Goal: Transaction & Acquisition: Purchase product/service

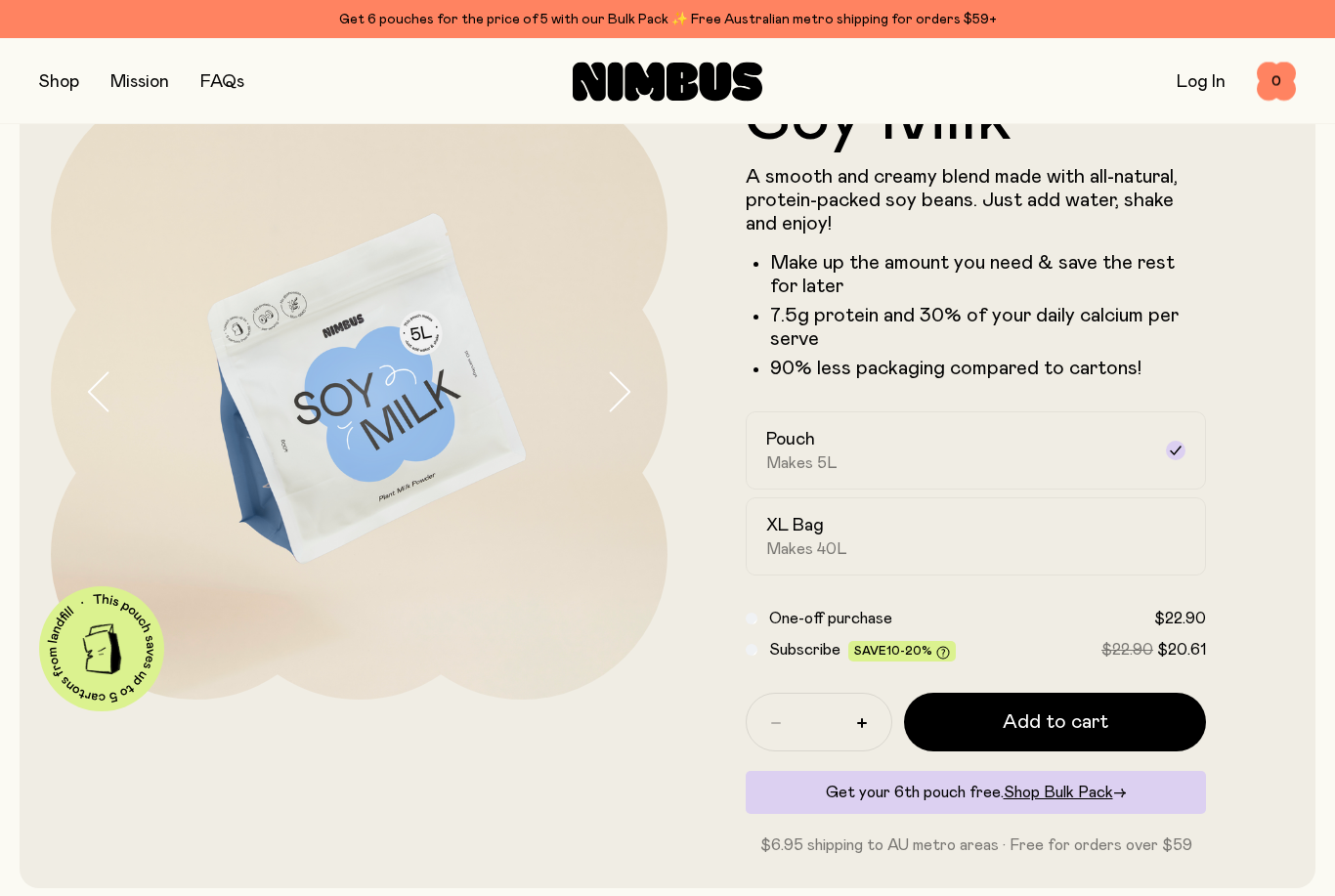
scroll to position [97, 0]
click at [1162, 529] on label "XL Bag Makes 40L" at bounding box center [976, 536] width 460 height 78
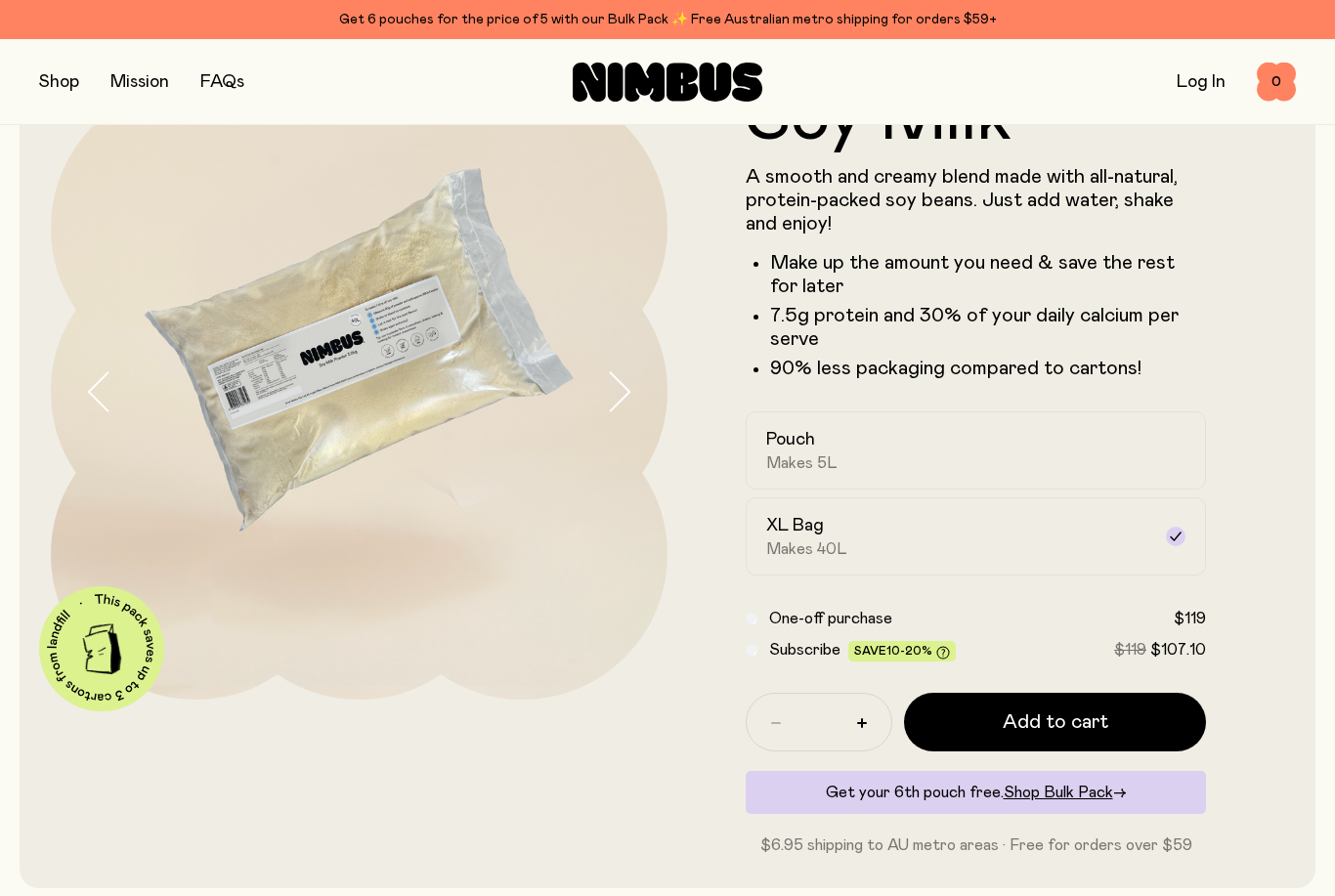
click at [1085, 446] on div "Pouch Makes 5L" at bounding box center [958, 450] width 384 height 45
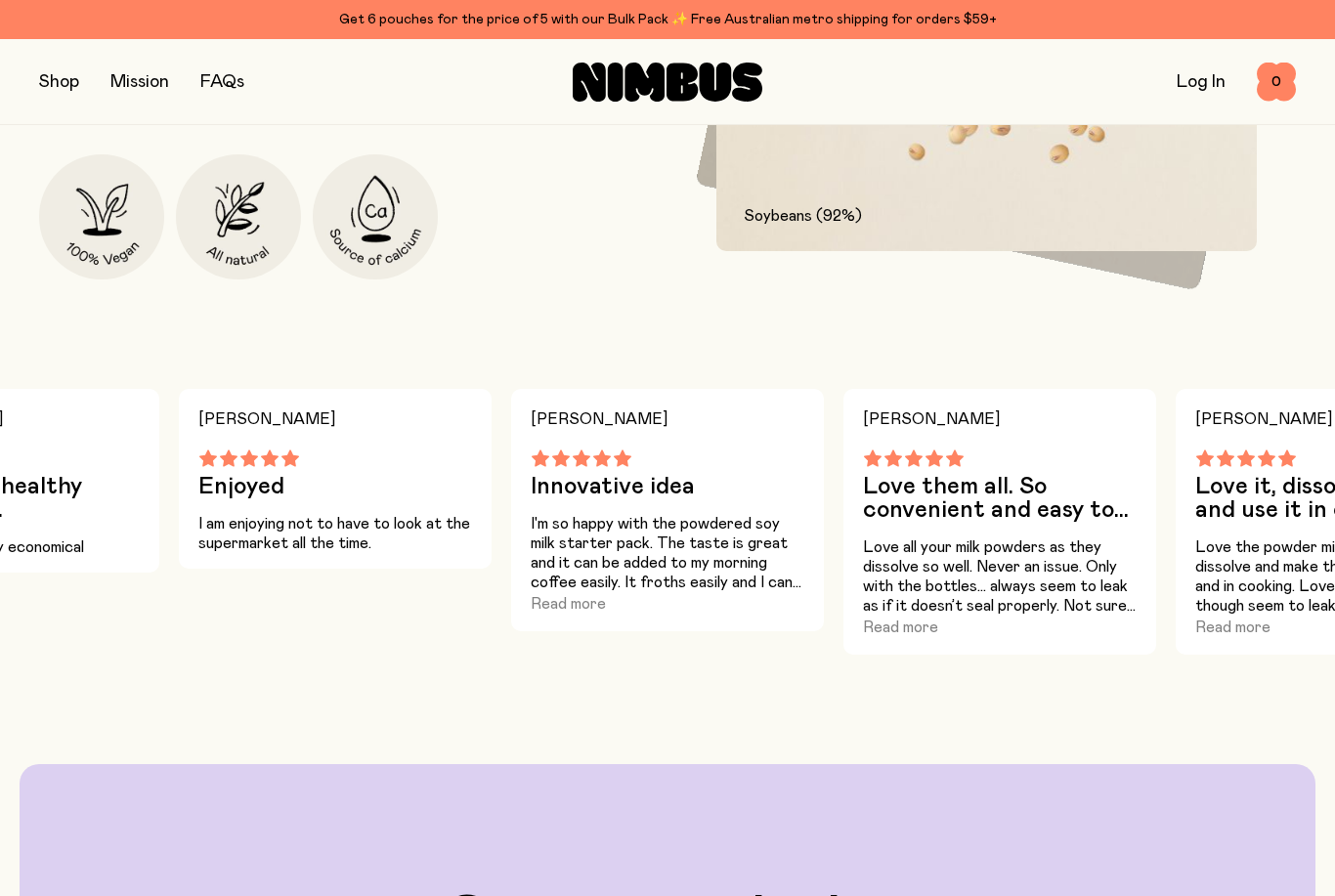
scroll to position [1250, 0]
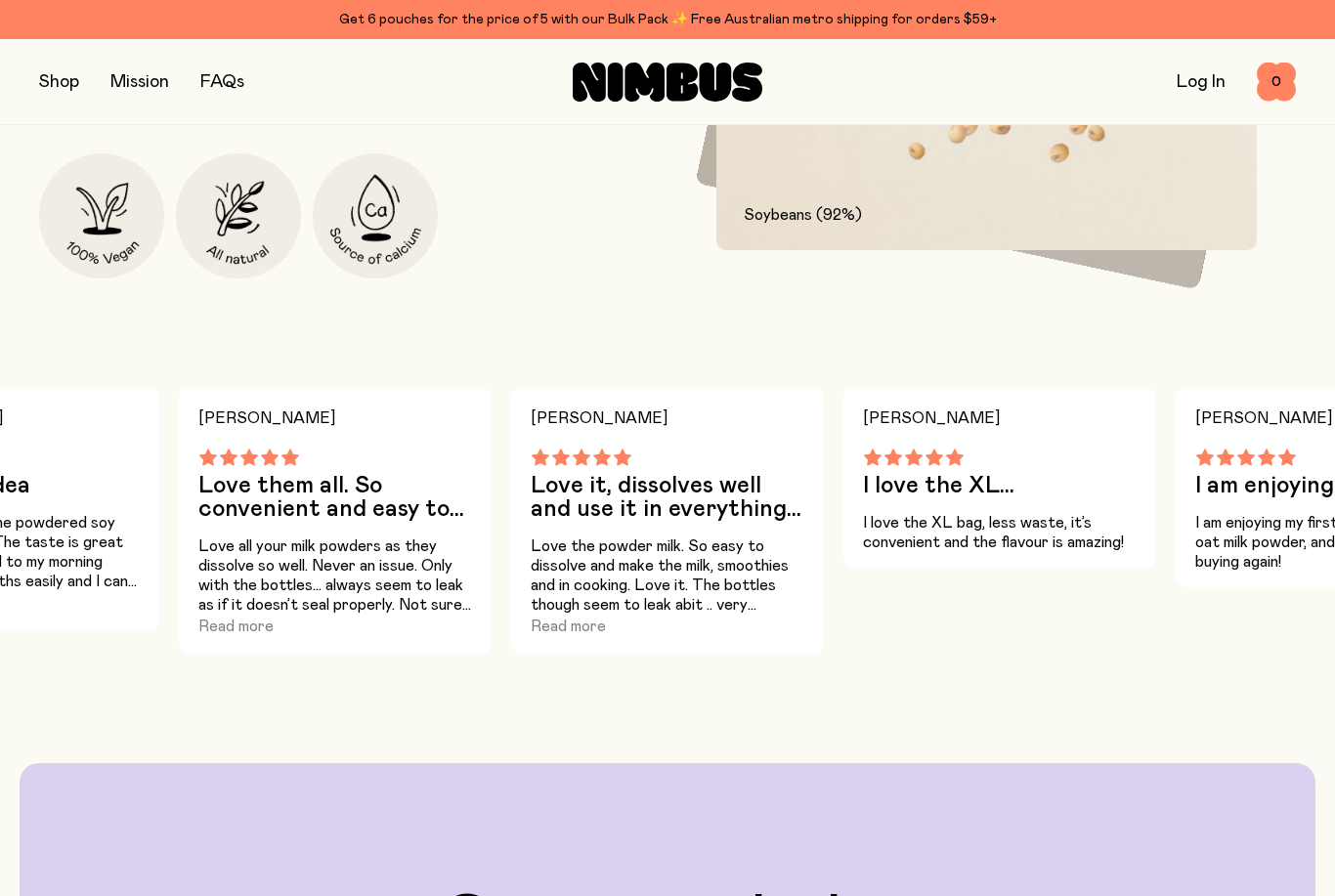
click at [243, 623] on button "Read more" at bounding box center [235, 626] width 75 height 23
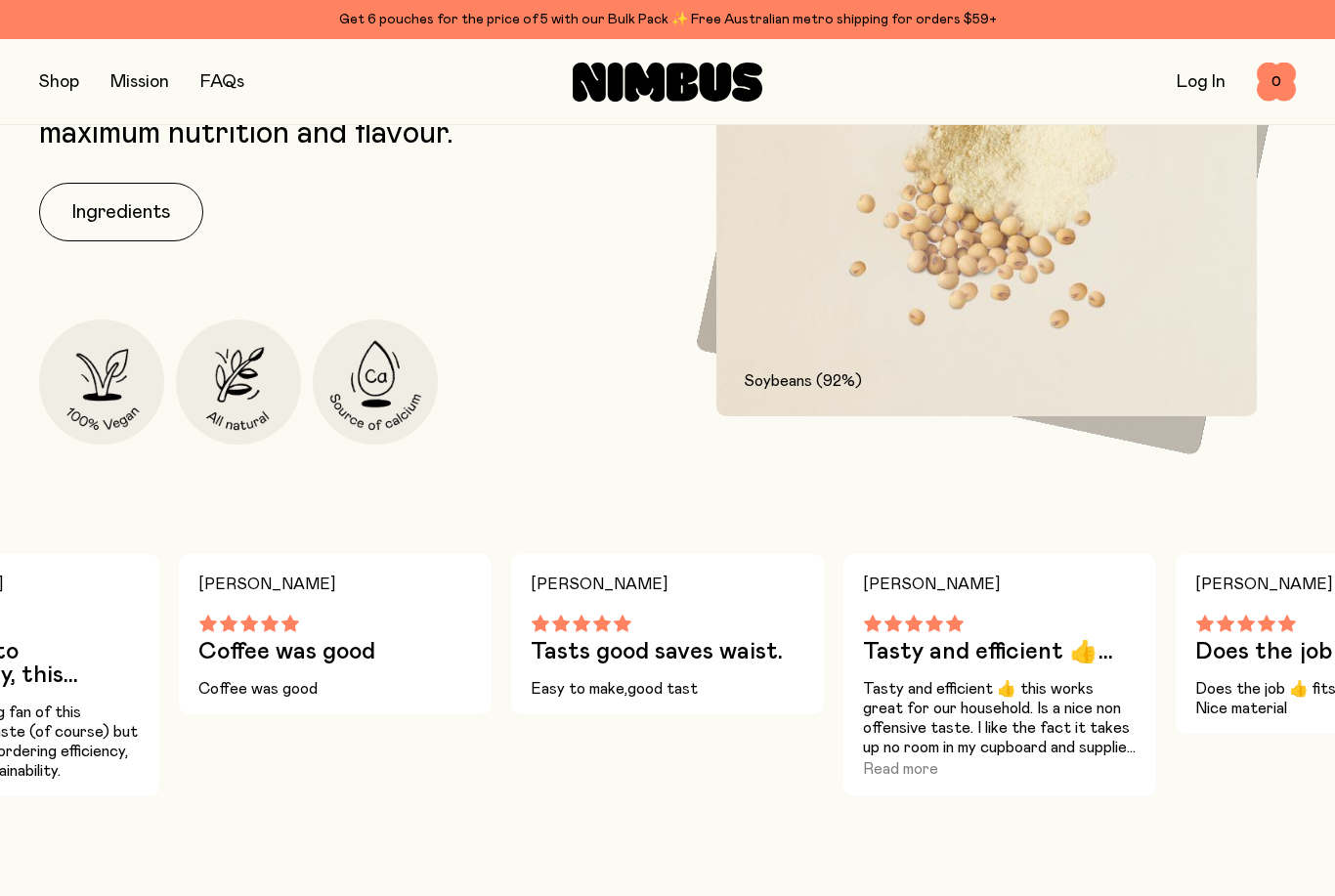
scroll to position [1140, 0]
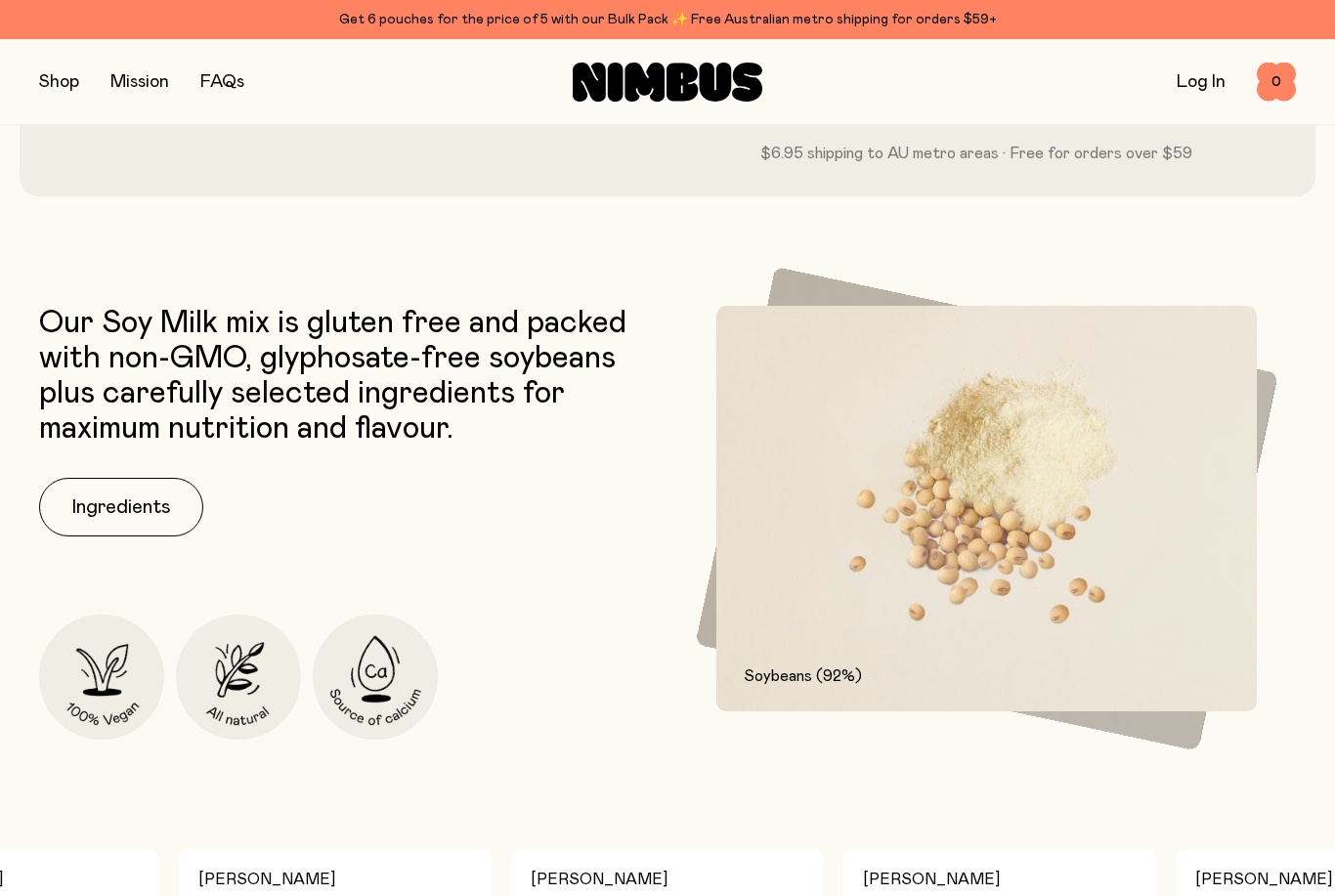
click at [130, 509] on button "Ingredients" at bounding box center [121, 507] width 164 height 59
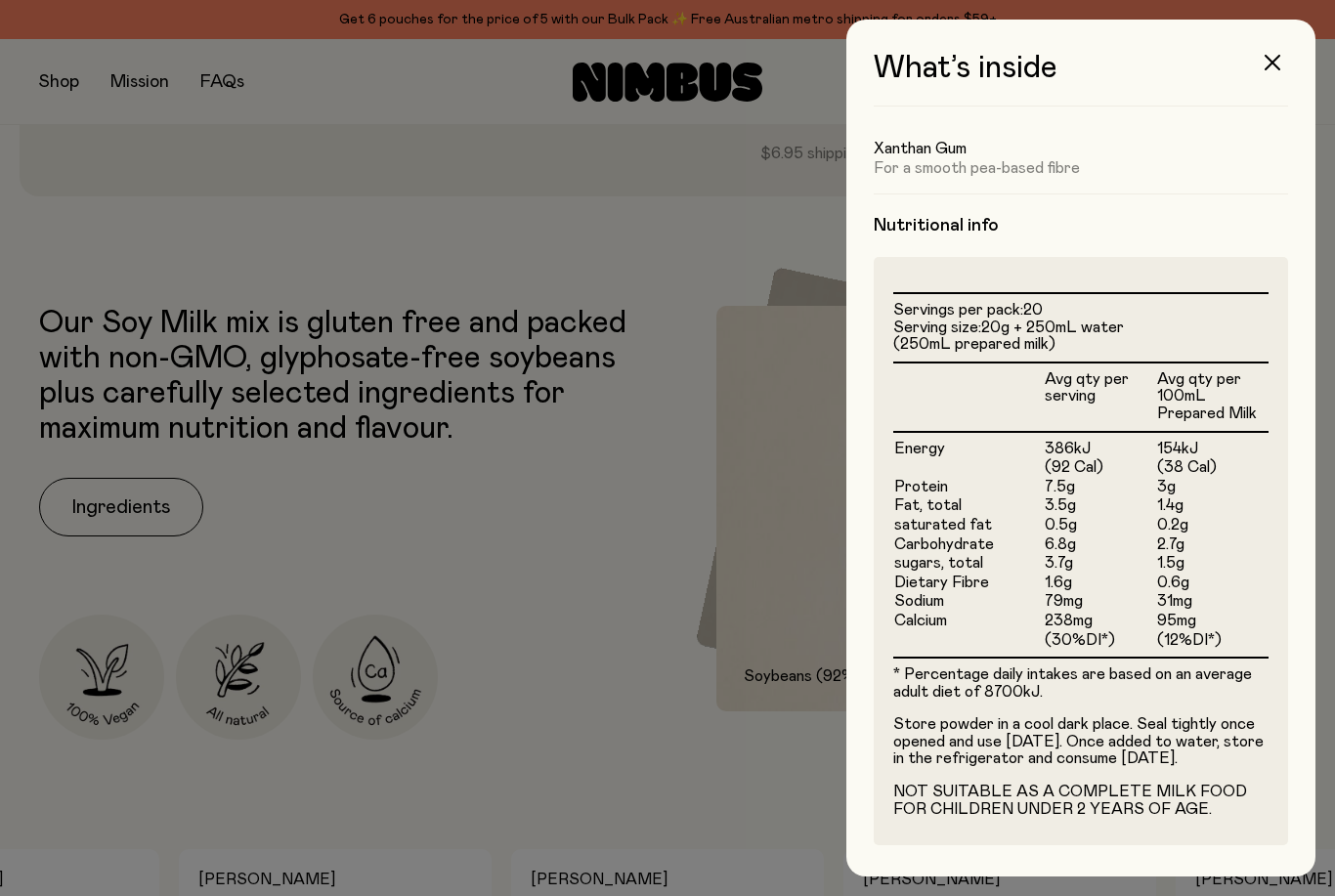
scroll to position [355, 0]
click at [1267, 72] on button "button" at bounding box center [1272, 62] width 47 height 47
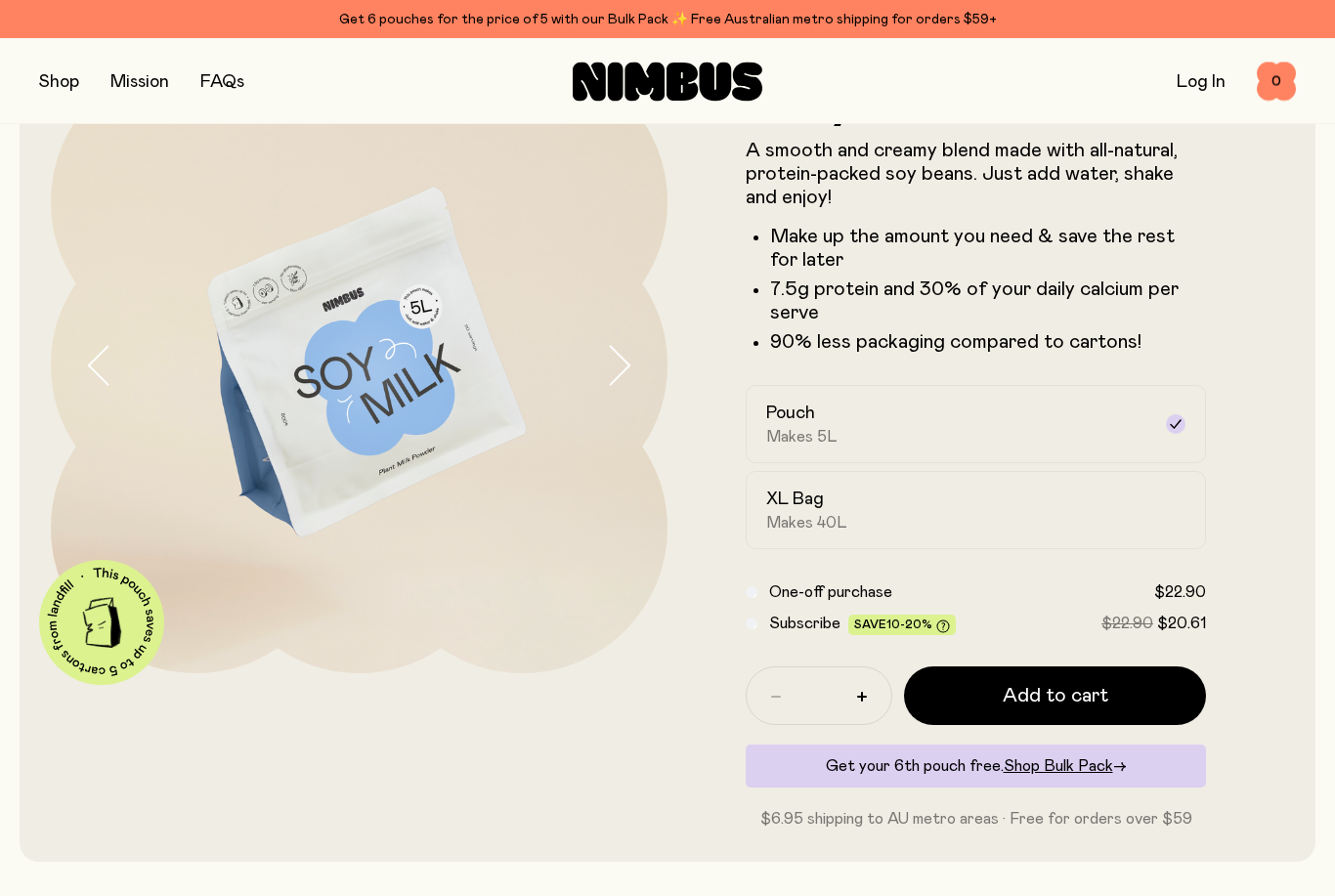
scroll to position [0, 0]
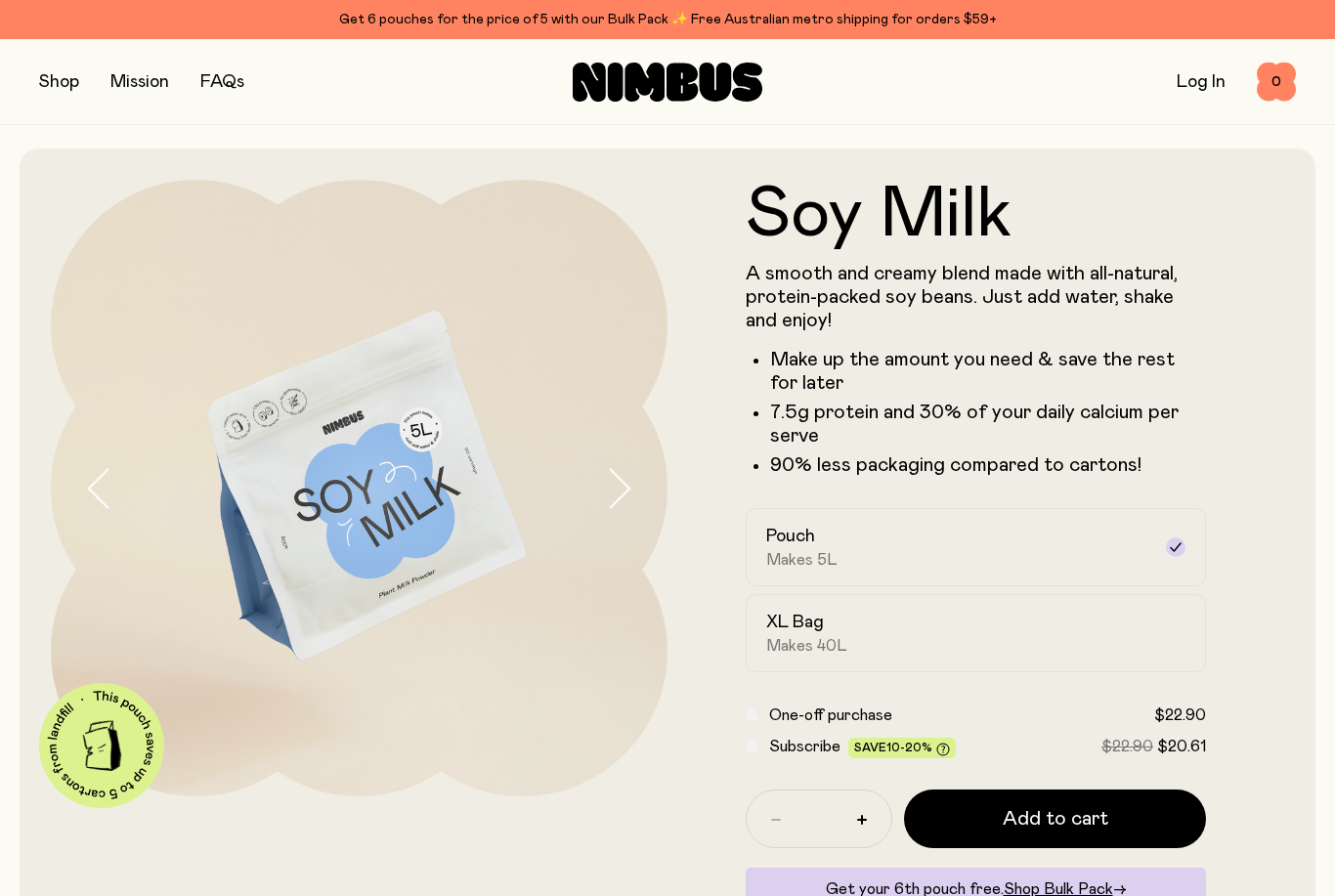
click at [65, 93] on button "button" at bounding box center [59, 81] width 40 height 27
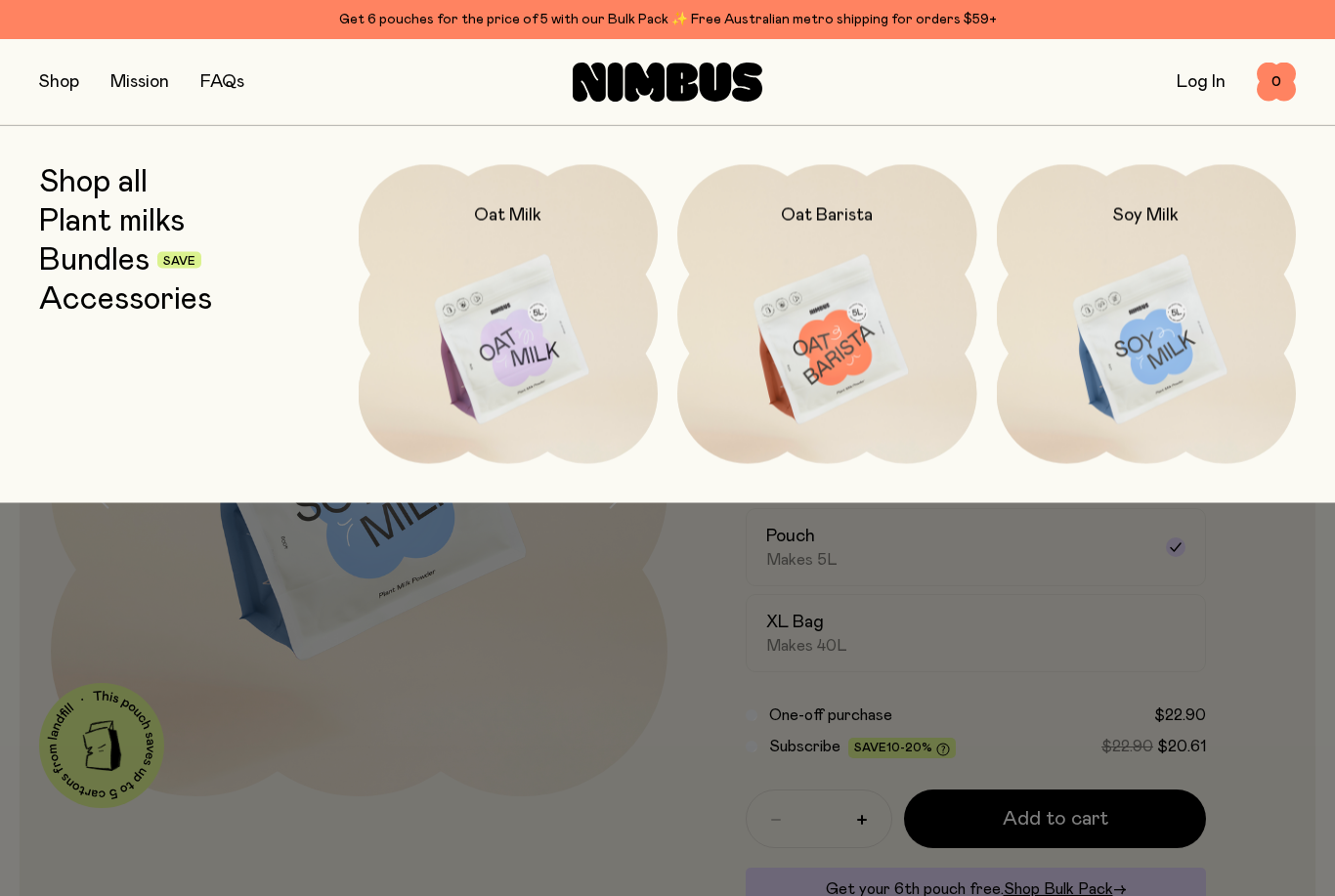
click at [77, 253] on link "Bundles" at bounding box center [94, 259] width 110 height 35
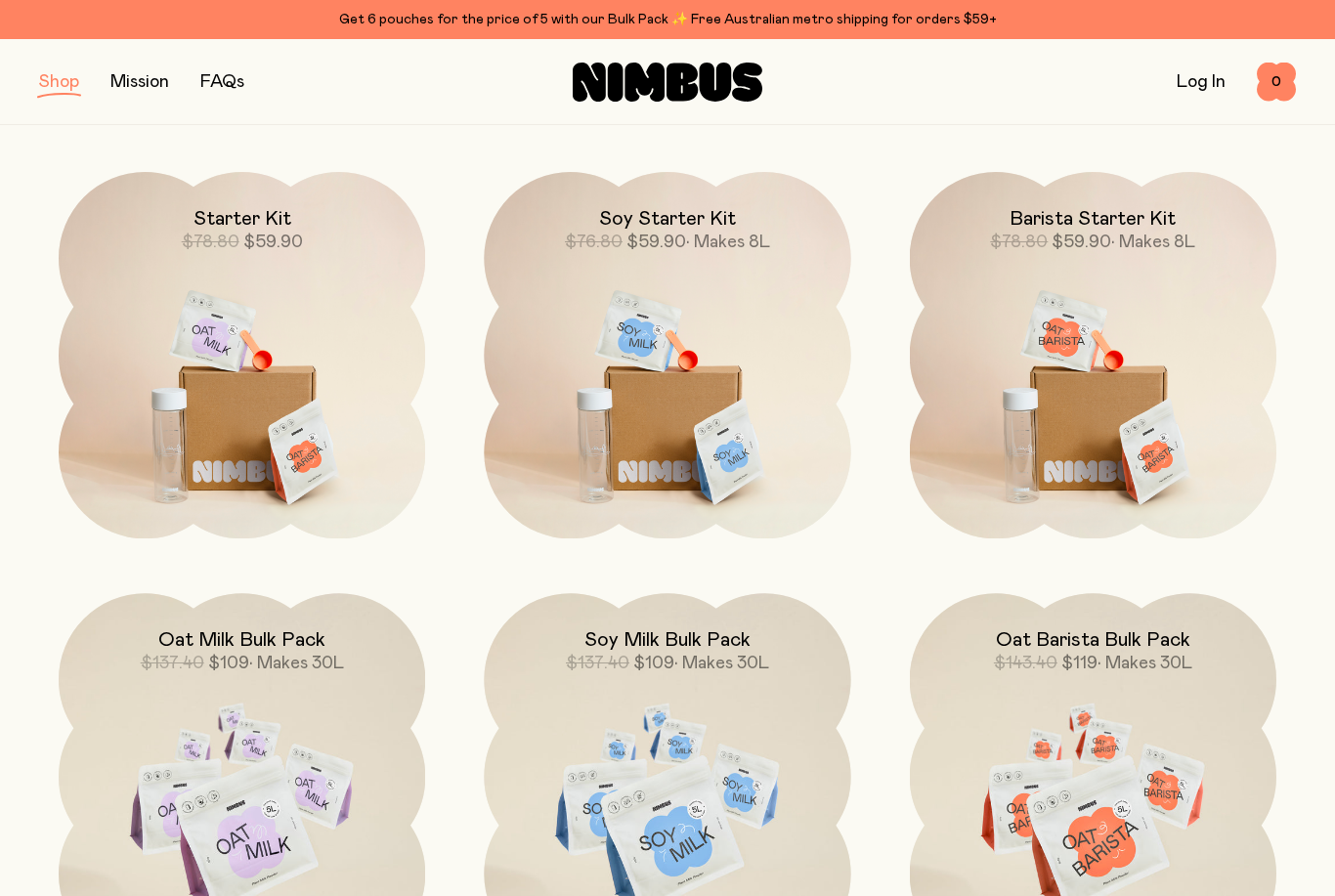
scroll to position [241, 0]
click at [44, 81] on button "button" at bounding box center [59, 81] width 40 height 27
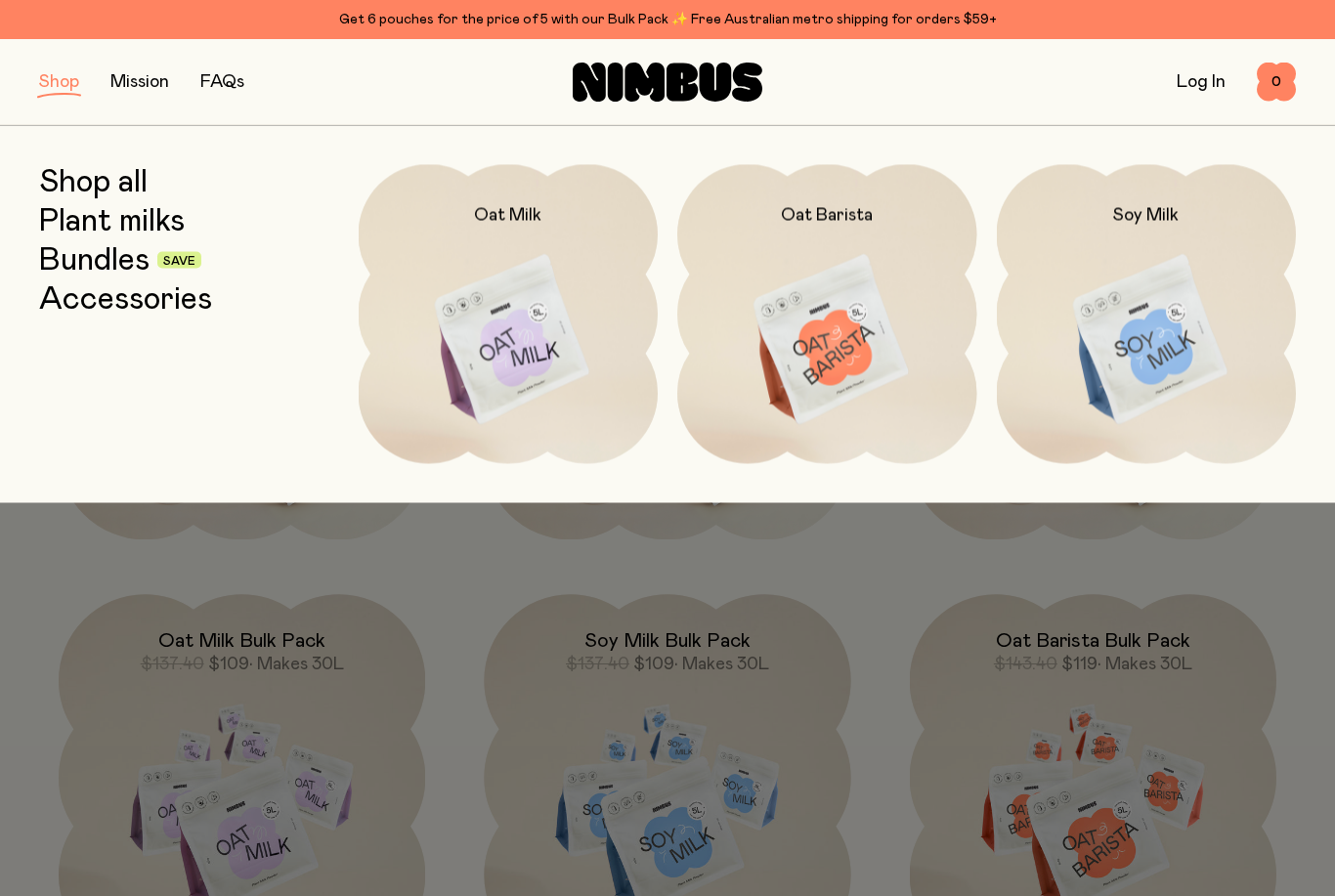
click at [1193, 324] on img at bounding box center [1147, 340] width 300 height 352
